Goal: Information Seeking & Learning: Learn about a topic

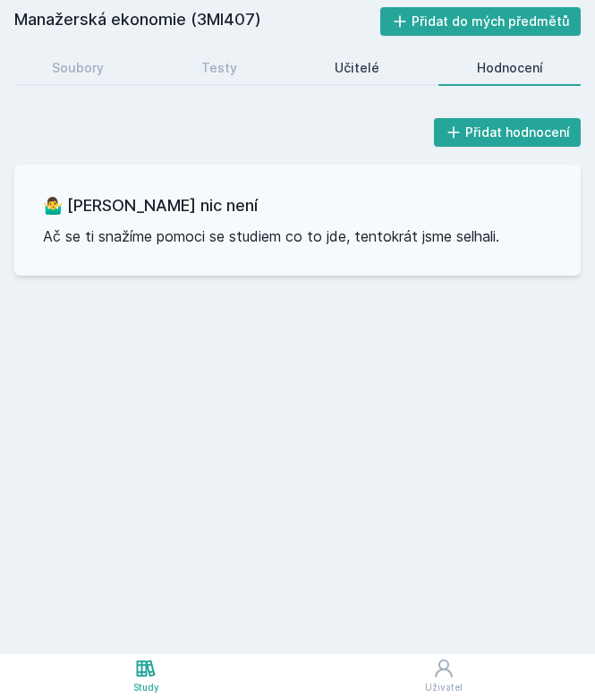
click at [349, 65] on div "Učitelé" at bounding box center [357, 68] width 45 height 18
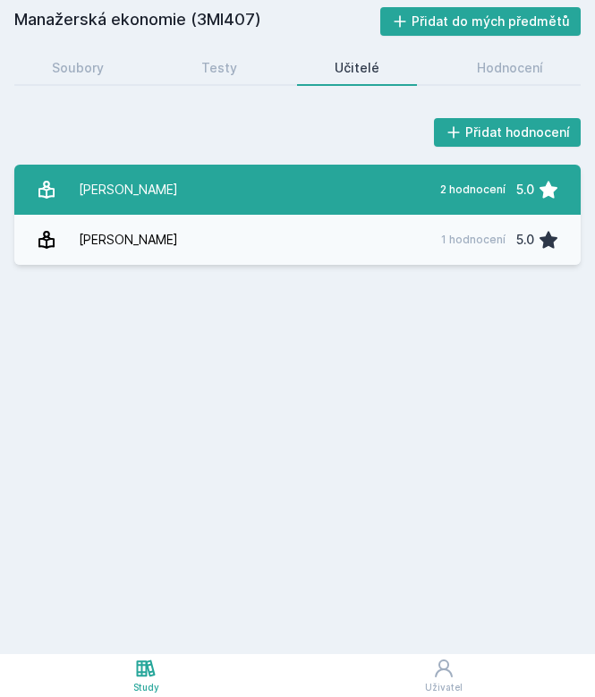
click at [307, 194] on link "Hudík Marek 2 hodnocení 5.0" at bounding box center [297, 190] width 567 height 50
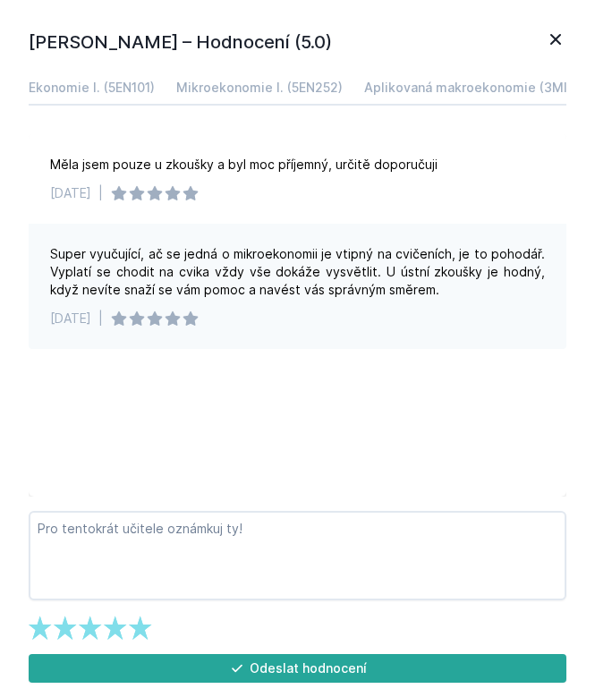
click at [557, 37] on icon at bounding box center [555, 39] width 21 height 21
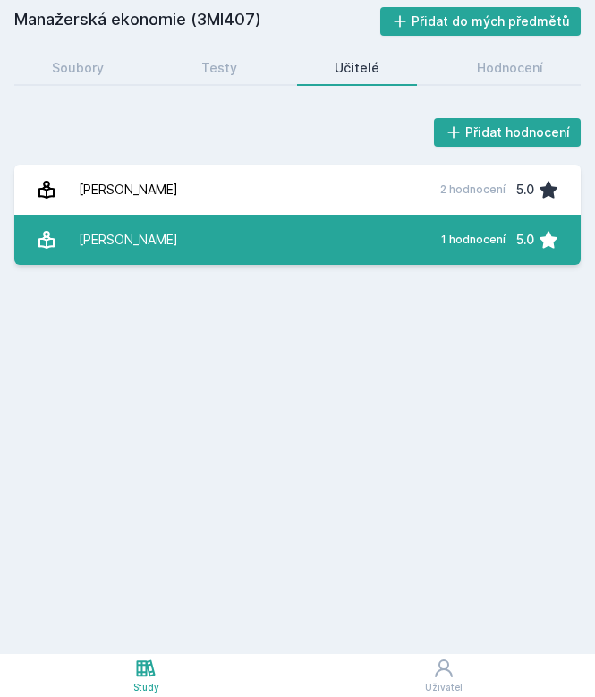
click at [175, 250] on div "Macáková Libuše" at bounding box center [128, 240] width 99 height 36
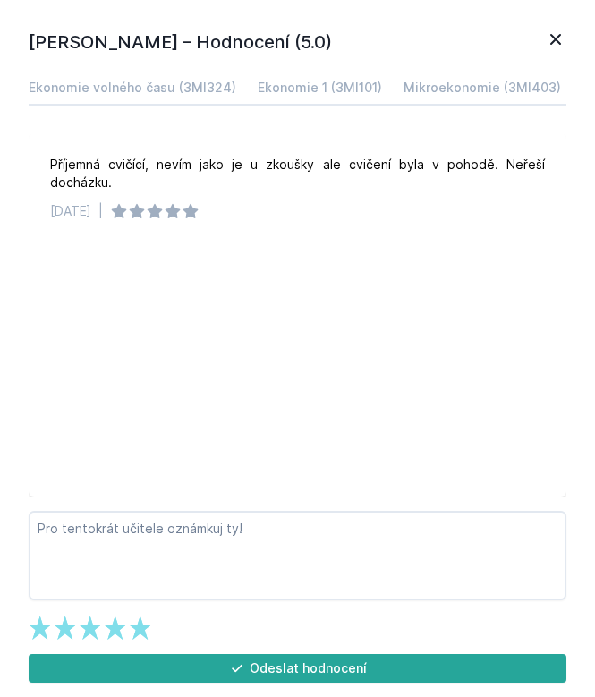
click at [556, 30] on icon at bounding box center [555, 39] width 21 height 21
